Goal: Transaction & Acquisition: Subscribe to service/newsletter

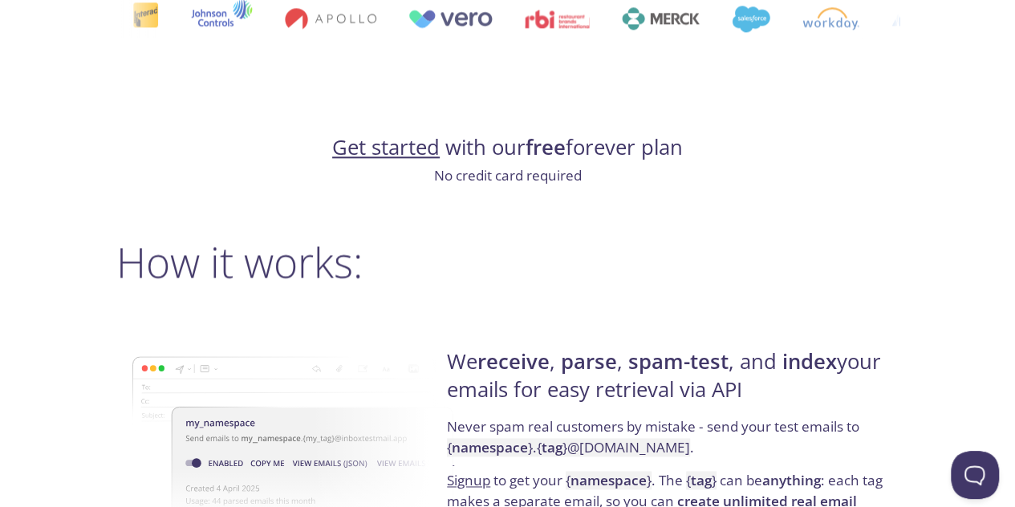
scroll to position [963, 0]
click at [403, 139] on link "Get started" at bounding box center [386, 146] width 108 height 28
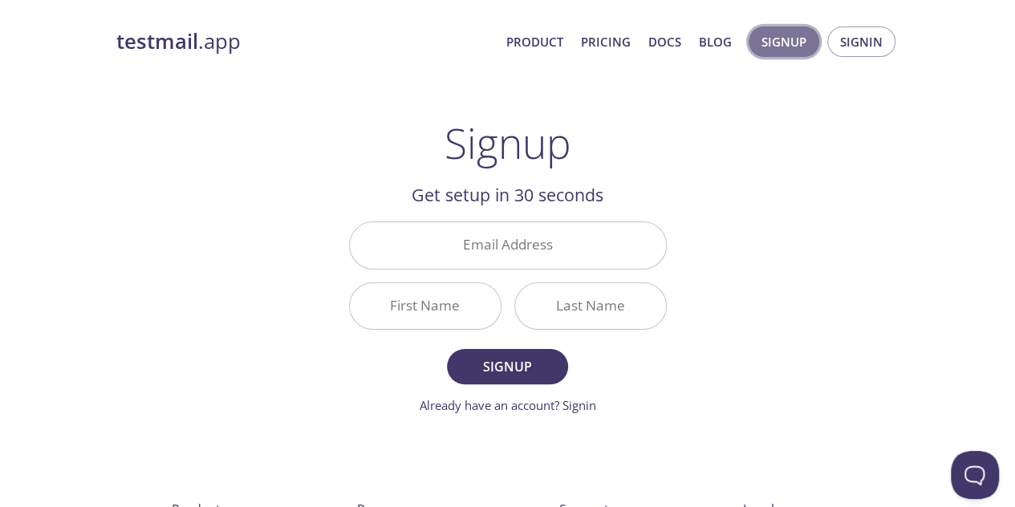
click at [762, 43] on span "Signup" at bounding box center [783, 41] width 45 height 21
click at [554, 254] on input "Email Address" at bounding box center [508, 245] width 316 height 46
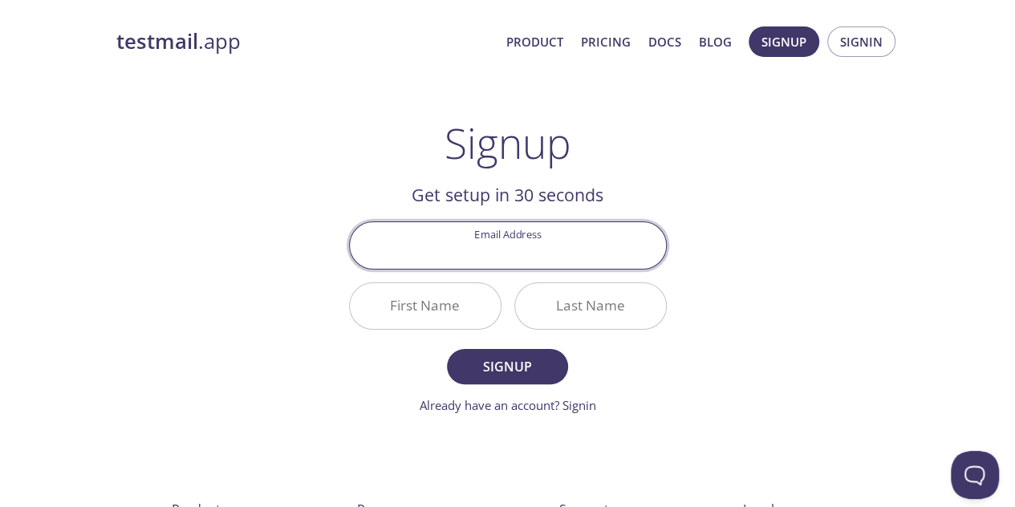
click at [746, 216] on div "testmail .app Product Pricing Docs Blog Signup Signin Signup Get setup in 30 se…" at bounding box center [508, 384] width 822 height 737
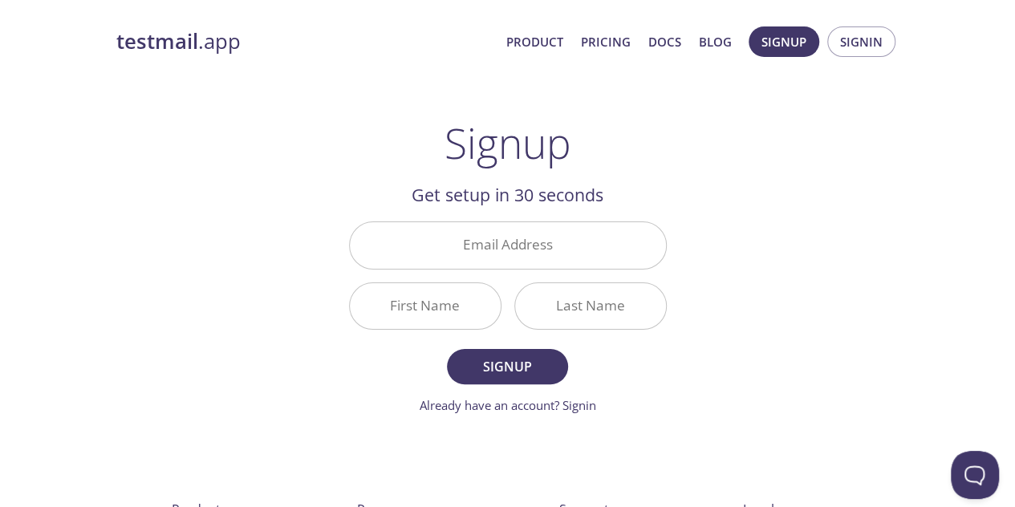
scroll to position [963, 0]
